Goal: Contribute content

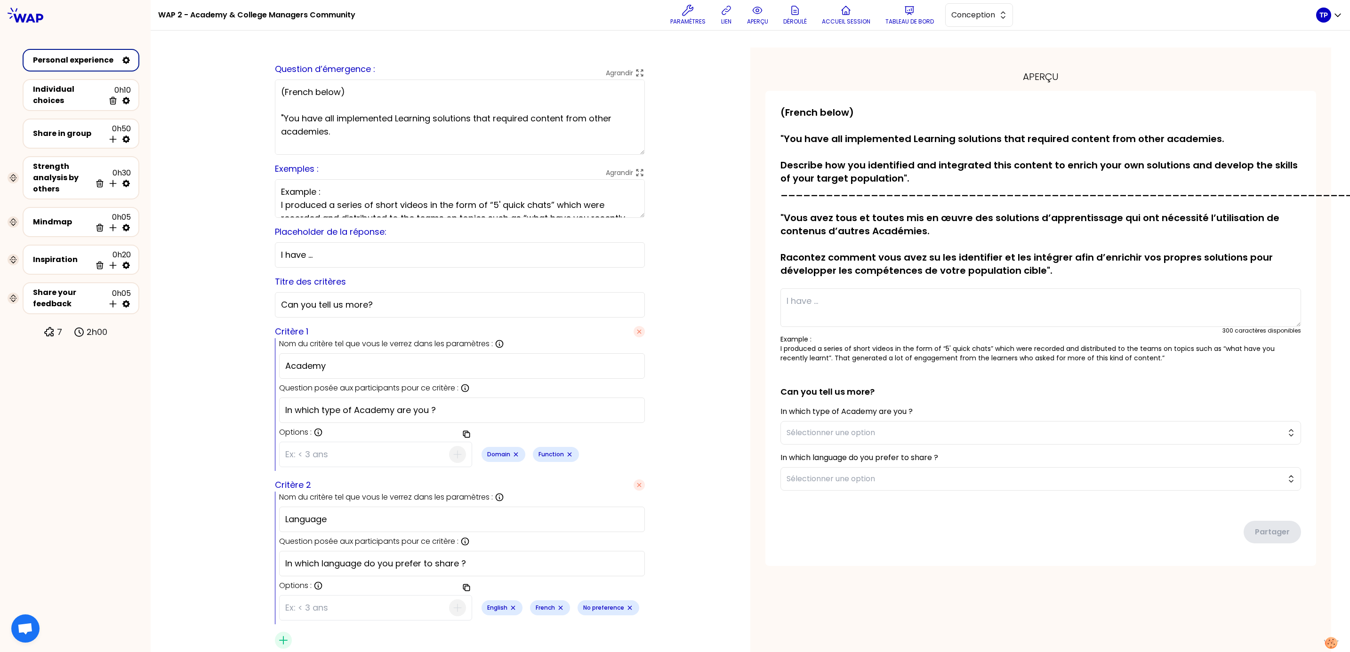
click at [665, 484] on div "sauvegardé Question d’émergence : Agrandir (French below) "You have all impleme…" at bounding box center [459, 360] width 581 height 624
drag, startPoint x: 683, startPoint y: 414, endPoint x: 685, endPoint y: 440, distance: 25.5
click at [685, 440] on div "sauvegardé Question d’émergence : Agrandir (French below) "You have all impleme…" at bounding box center [459, 360] width 581 height 624
click at [253, 376] on div "sauvegardé Question d’émergence : Agrandir (French below) "You have all impleme…" at bounding box center [459, 360] width 581 height 624
click at [981, 13] on span "Conception" at bounding box center [972, 14] width 42 height 11
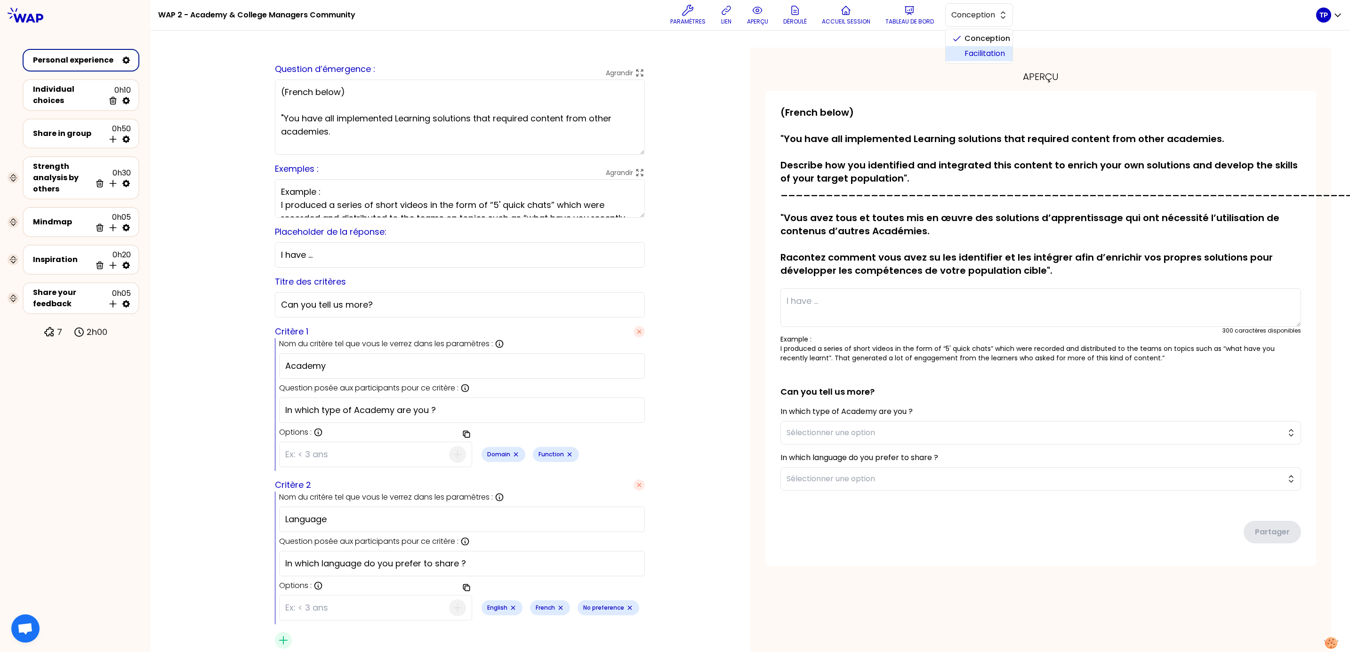
click at [967, 53] on span "Facilitation" at bounding box center [984, 53] width 40 height 11
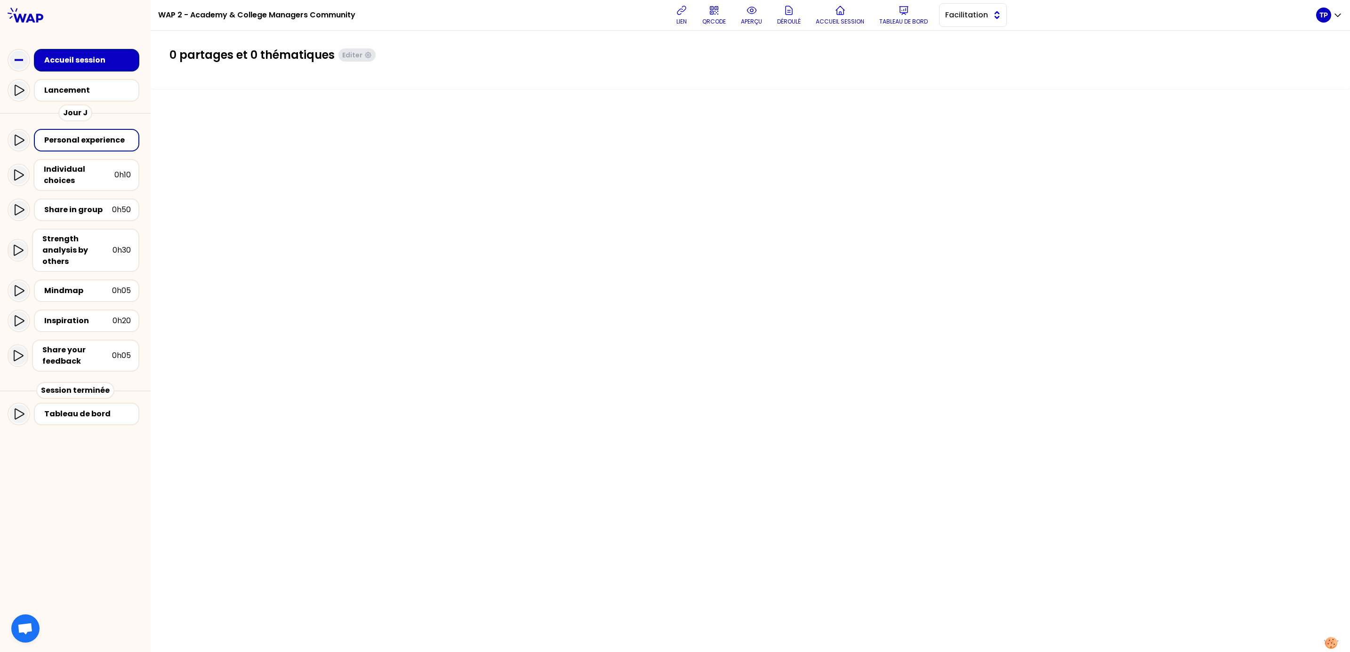
click at [971, 19] on span "Facilitation" at bounding box center [966, 14] width 42 height 11
click at [969, 39] on span "Conception" at bounding box center [978, 38] width 40 height 11
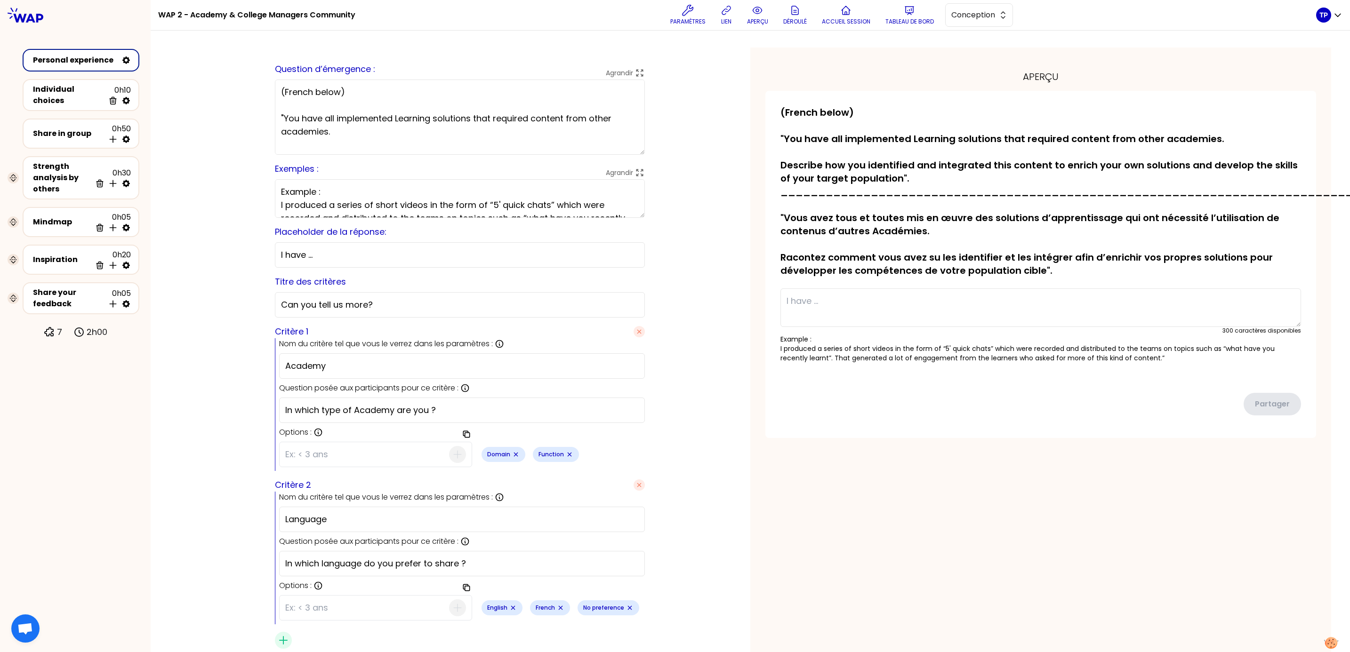
click at [128, 58] on icon at bounding box center [126, 60] width 8 height 8
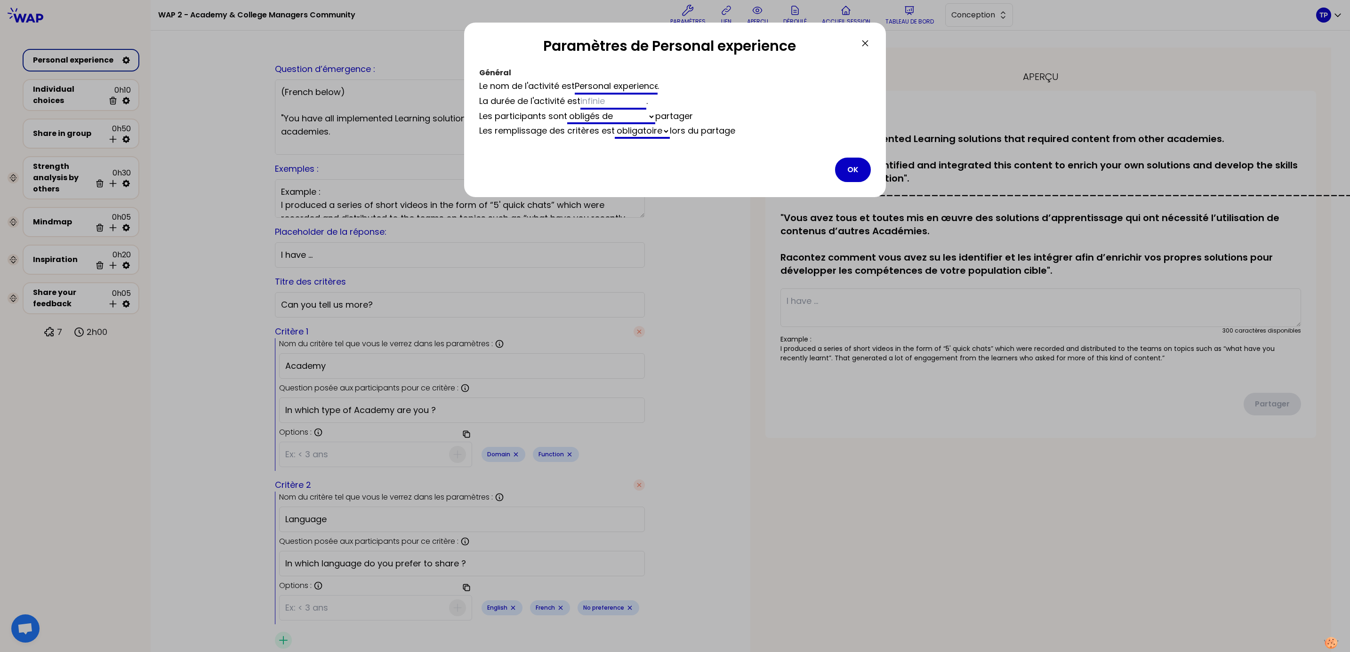
click at [867, 41] on icon at bounding box center [865, 43] width 6 height 6
